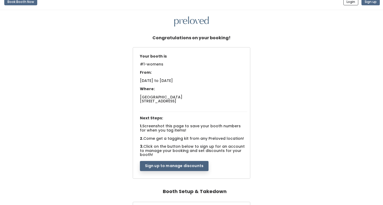
click at [187, 162] on button "Sign up to manage discounts" at bounding box center [174, 166] width 69 height 10
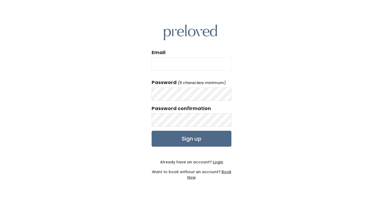
click at [197, 66] on input "Email" at bounding box center [191, 63] width 80 height 13
type input "sishodson@gmail.com"
drag, startPoint x: 269, startPoint y: 142, endPoint x: 260, endPoint y: 142, distance: 9.8
click at [263, 142] on div "Email sishodson@gmail.com Password (6 characters minimum) Password confirmation…" at bounding box center [191, 102] width 383 height 205
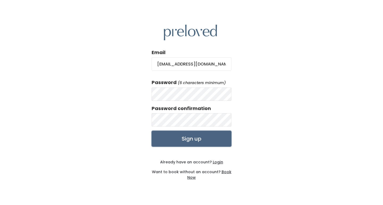
click at [215, 137] on input "Sign up" at bounding box center [191, 139] width 80 height 16
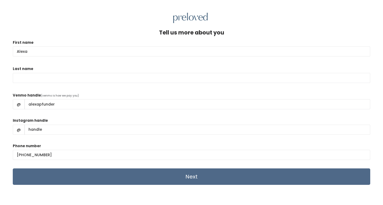
type input "Alexa"
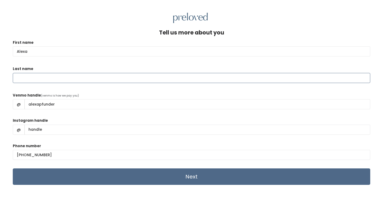
click at [157, 74] on input "Last name" at bounding box center [191, 78] width 357 height 10
type input "Pfunder"
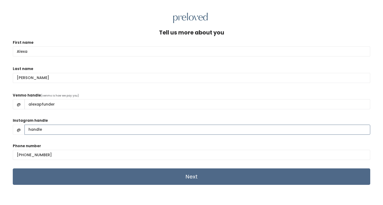
click at [85, 129] on input "Instagram handle" at bounding box center [196, 130] width 345 height 10
type input "alexapfunder"
click at [92, 145] on div "Phone number (801) 404-9985" at bounding box center [191, 153] width 357 height 21
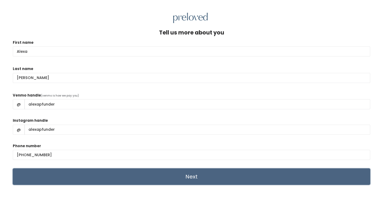
click at [122, 178] on input "Next" at bounding box center [191, 177] width 357 height 16
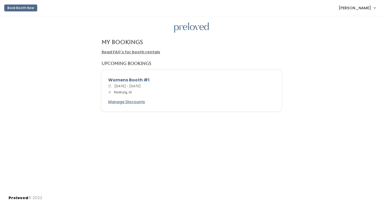
click at [202, 121] on div "My Bookings Read FAQ's for booth rentals Upcoming Bookings Womens Booth #1 Sat.…" at bounding box center [191, 103] width 383 height 175
